Goal: Transaction & Acquisition: Purchase product/service

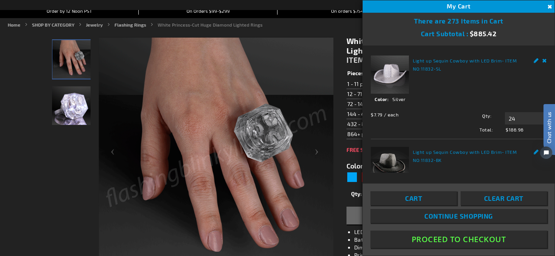
click at [423, 200] on link "Cart" at bounding box center [414, 198] width 86 height 14
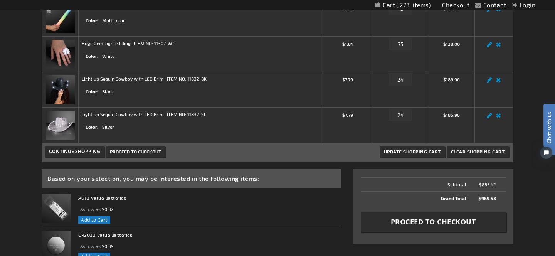
scroll to position [175, 0]
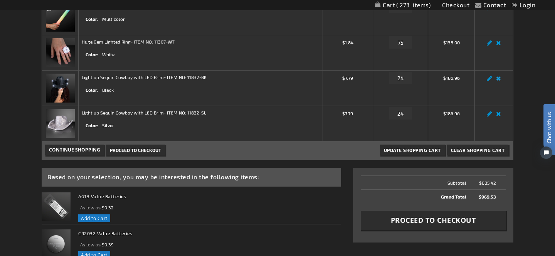
click at [500, 81] on link "Remove item" at bounding box center [498, 81] width 9 height 0
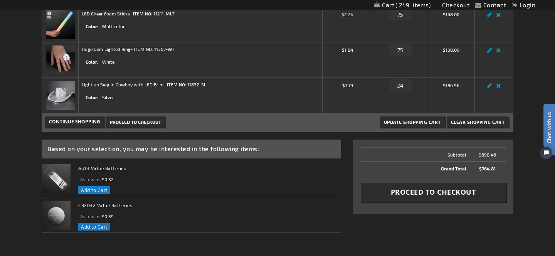
scroll to position [170, 0]
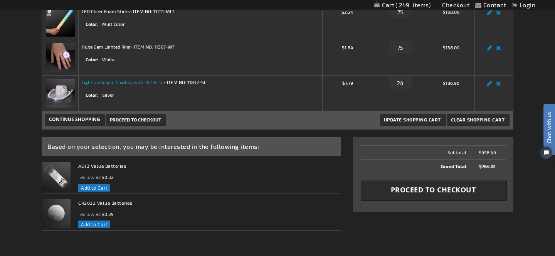
click at [102, 82] on link "Light up Sequin Cowboy with LED Brim" at bounding box center [123, 81] width 82 height 5
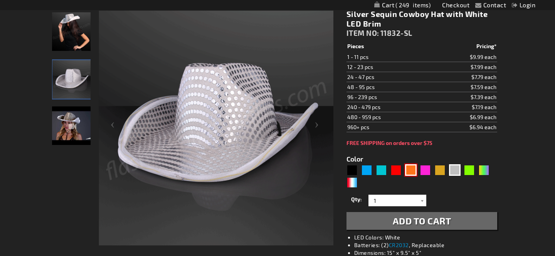
click at [413, 169] on div "Orange" at bounding box center [411, 170] width 12 height 12
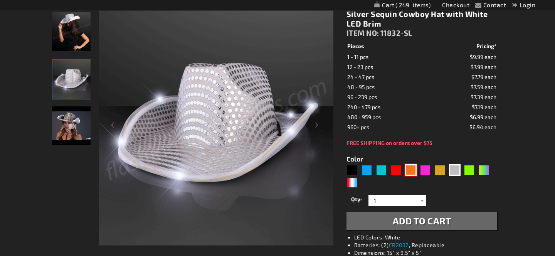
type input "5637"
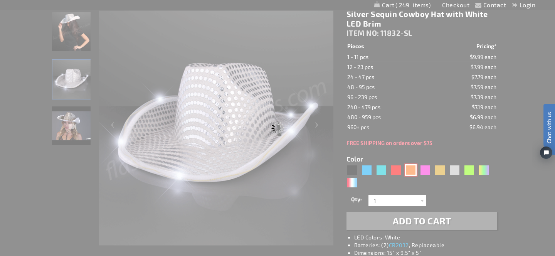
type input "11832-OR"
type input "Customize - Shiny Orange Cowboy Hat with Orange LED Brim - ITEM NO: 11832-OR"
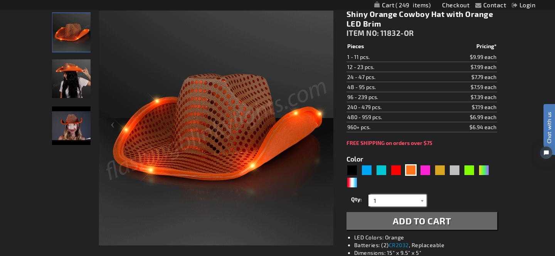
click at [383, 202] on input "1" at bounding box center [399, 201] width 56 height 12
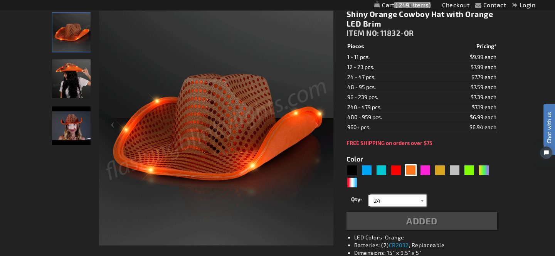
type input "24"
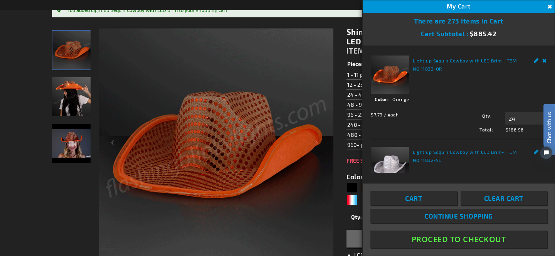
click at [551, 5] on button "Close" at bounding box center [549, 7] width 8 height 8
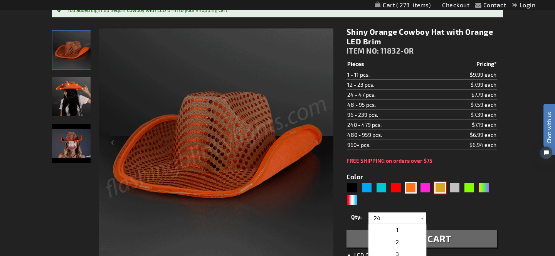
click at [439, 185] on div "Gold" at bounding box center [441, 188] width 12 height 12
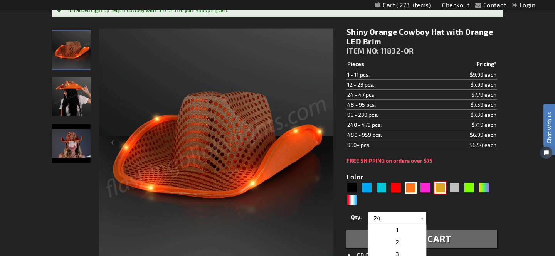
type input "5633"
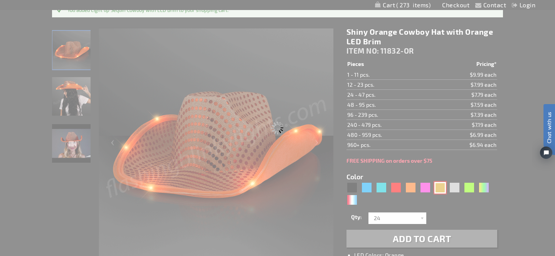
type input "11832-GD"
type input "Customize - Shiny Yellow-Gold Cowboy Hat with Light Brim - ITEM NO: 11832-GD"
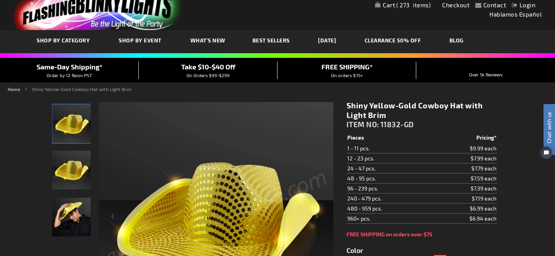
scroll to position [20, 0]
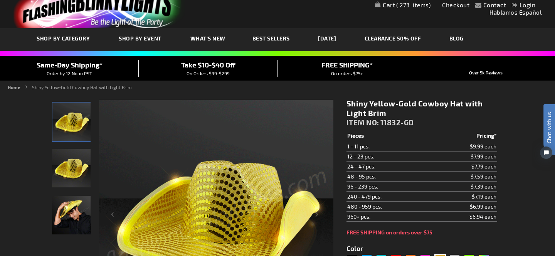
click at [416, 3] on span "273" at bounding box center [413, 5] width 34 height 7
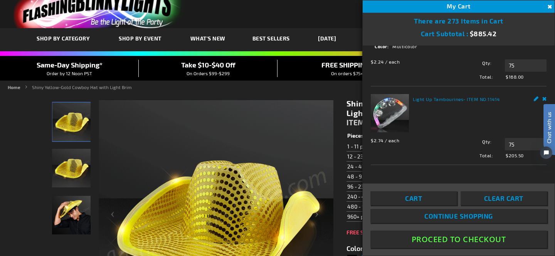
scroll to position [328, 0]
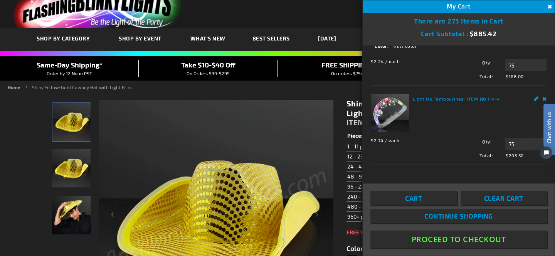
click at [550, 7] on button "Close" at bounding box center [549, 7] width 8 height 8
